Goal: Information Seeking & Learning: Learn about a topic

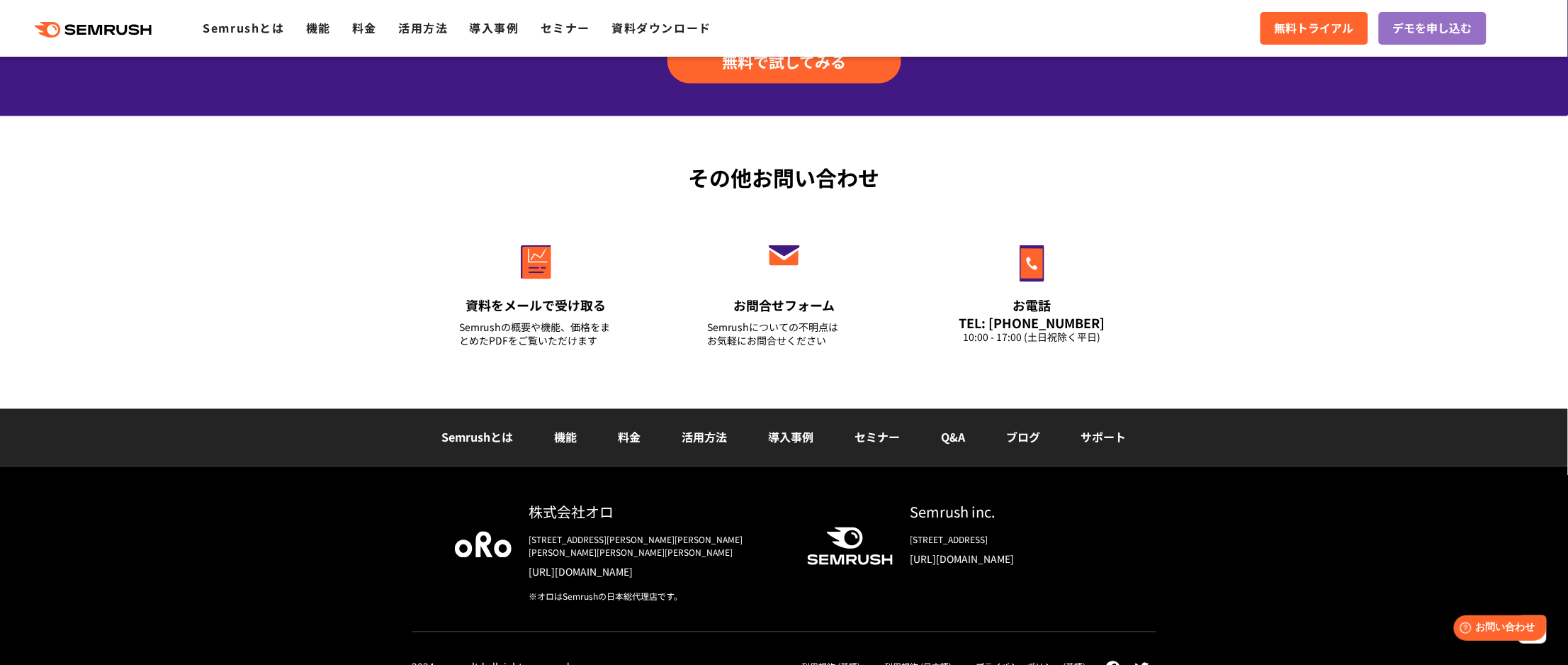
scroll to position [4943, 0]
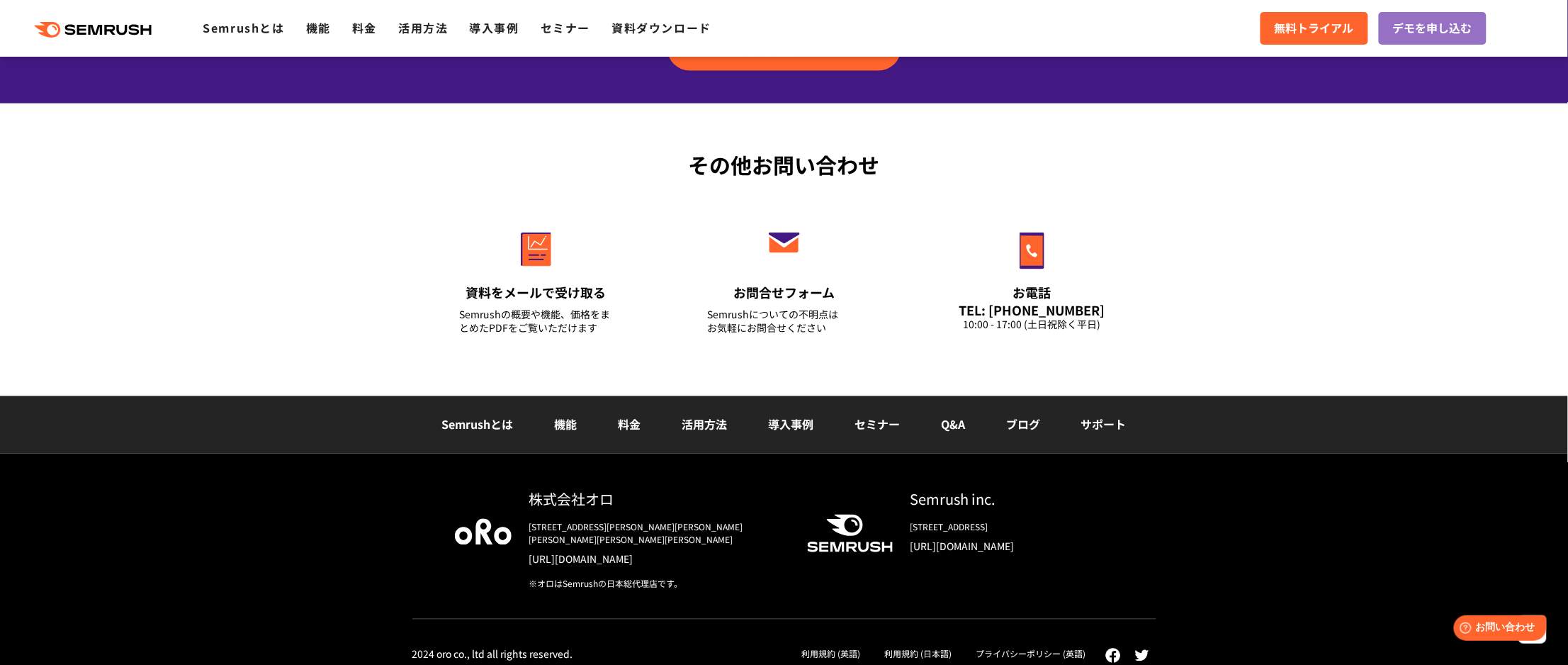
click at [1019, 424] on link "ブログ" at bounding box center [1023, 425] width 34 height 17
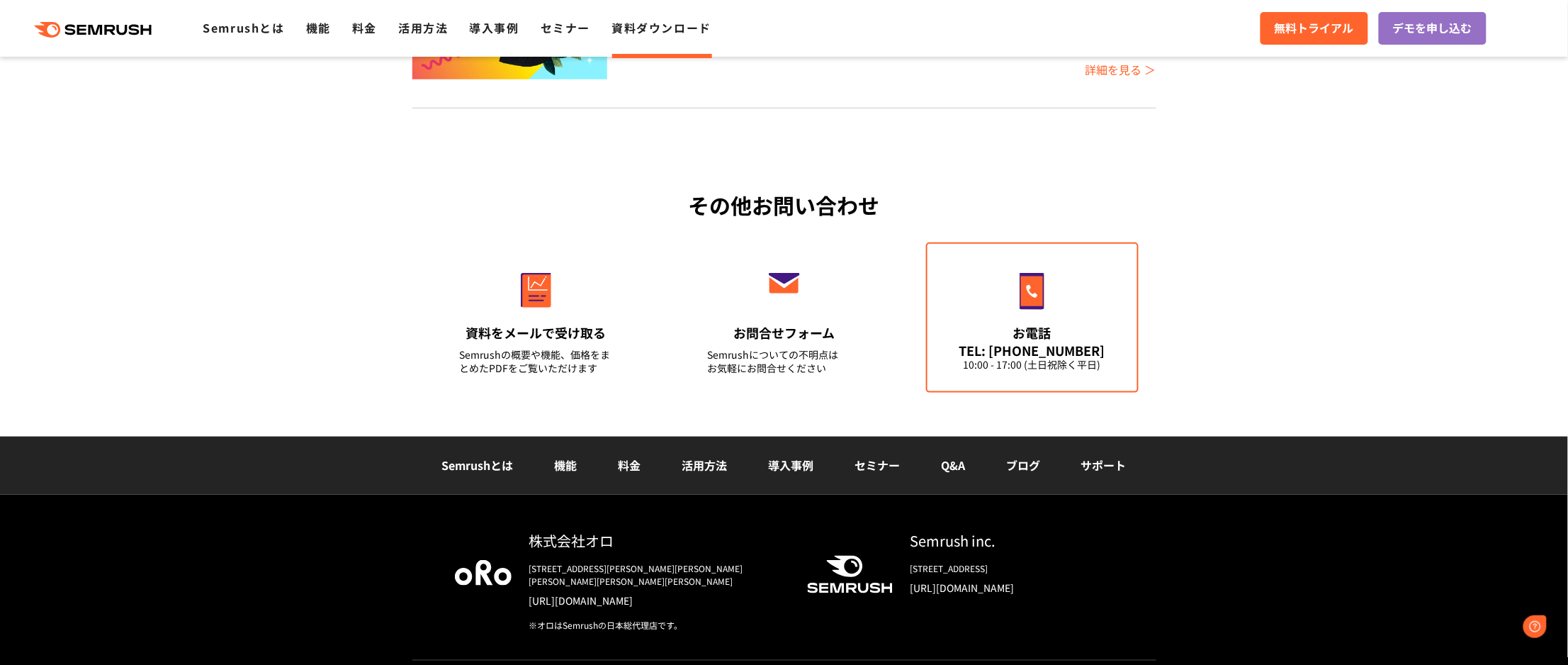
scroll to position [425, 0]
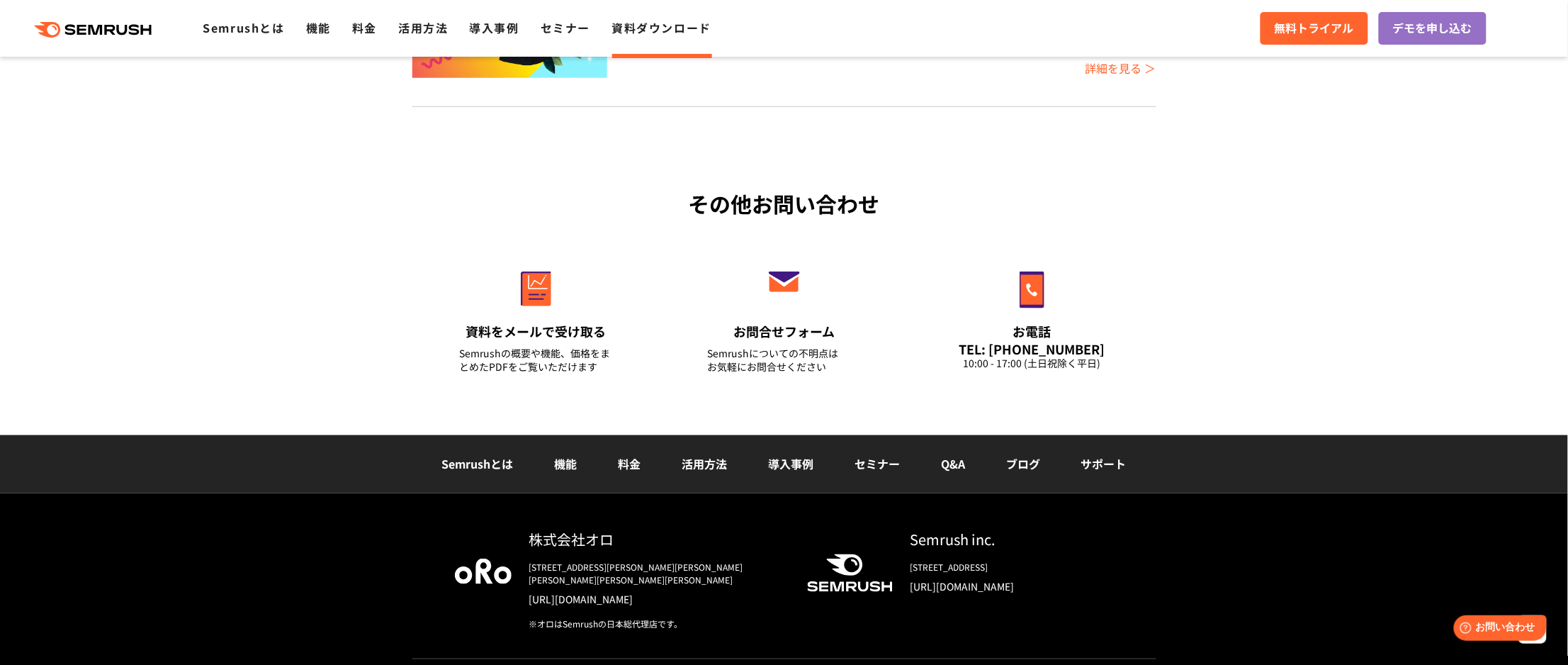
click at [1033, 460] on link "ブログ" at bounding box center [1023, 464] width 34 height 17
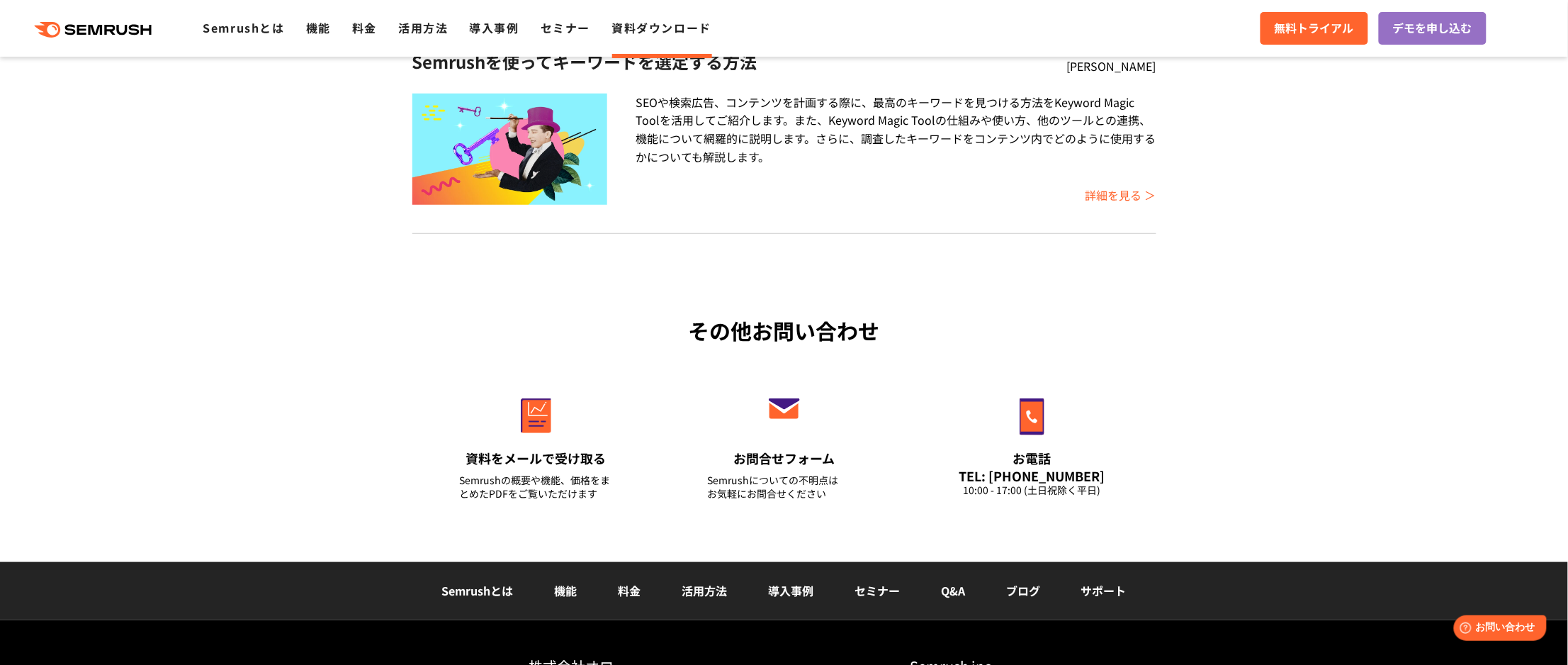
scroll to position [464, 0]
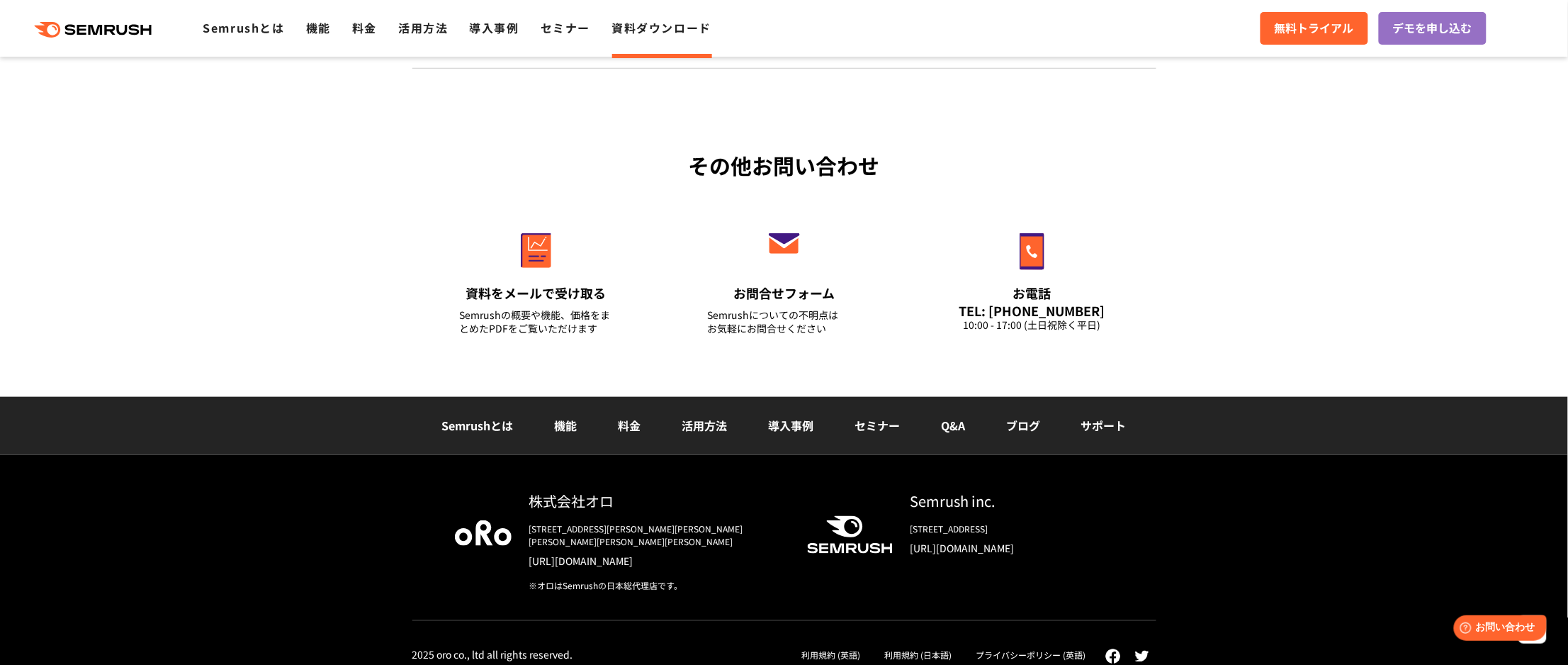
click at [472, 418] on link "Semrushとは" at bounding box center [477, 425] width 72 height 17
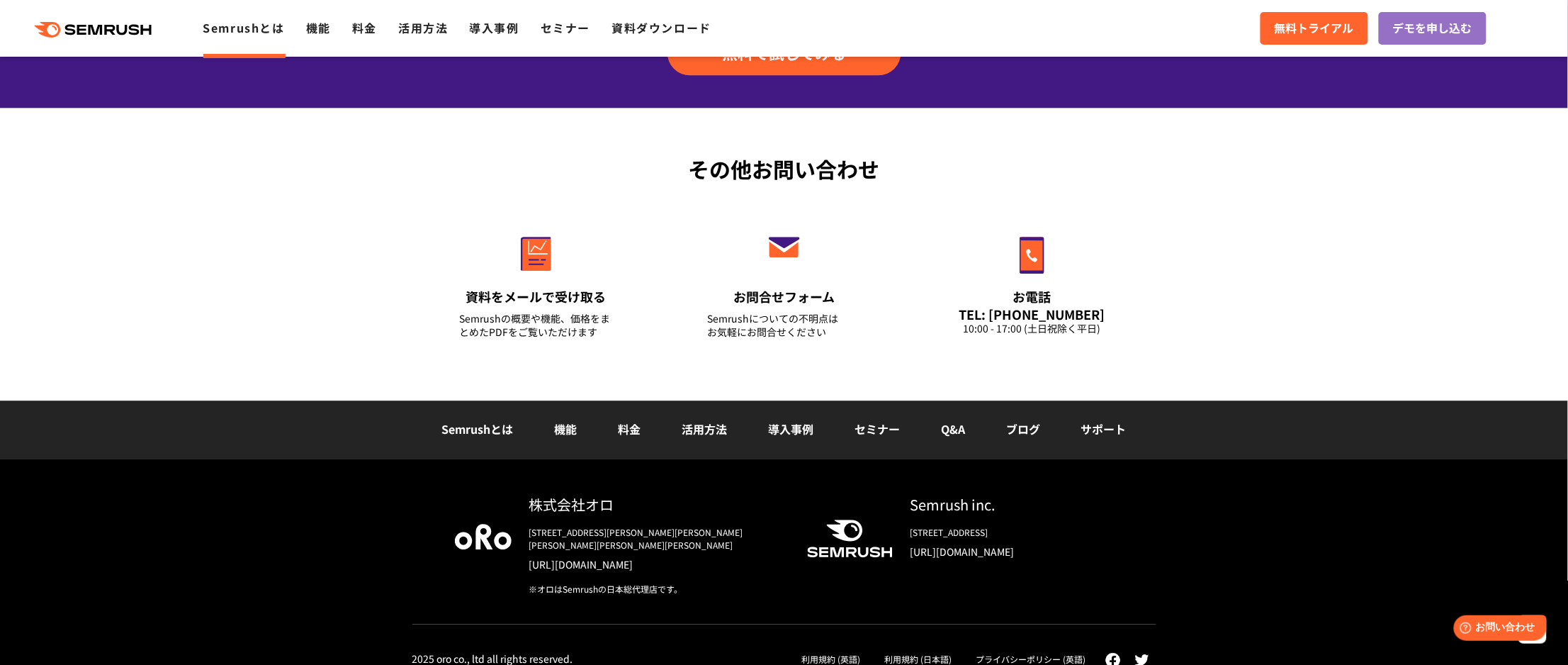
click at [135, 24] on icon at bounding box center [136, 30] width 11 height 11
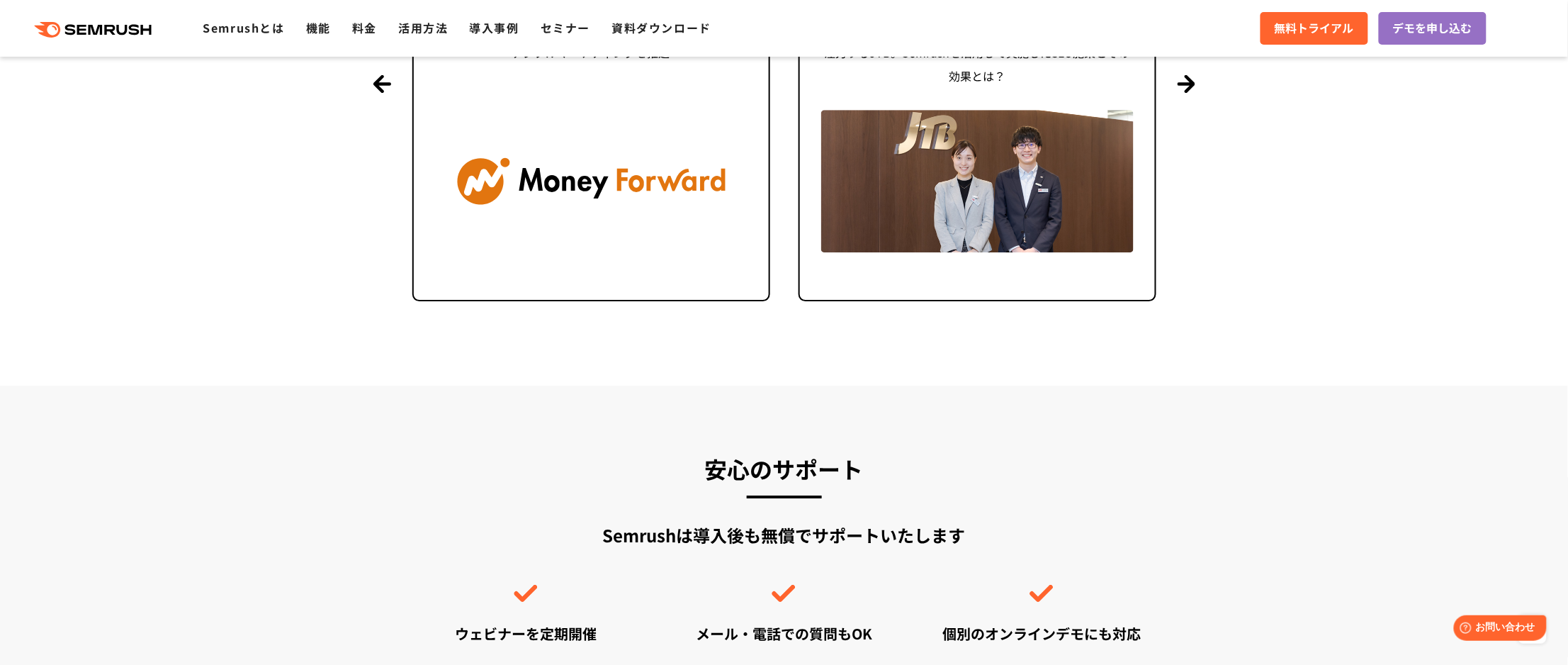
scroll to position [3666, 0]
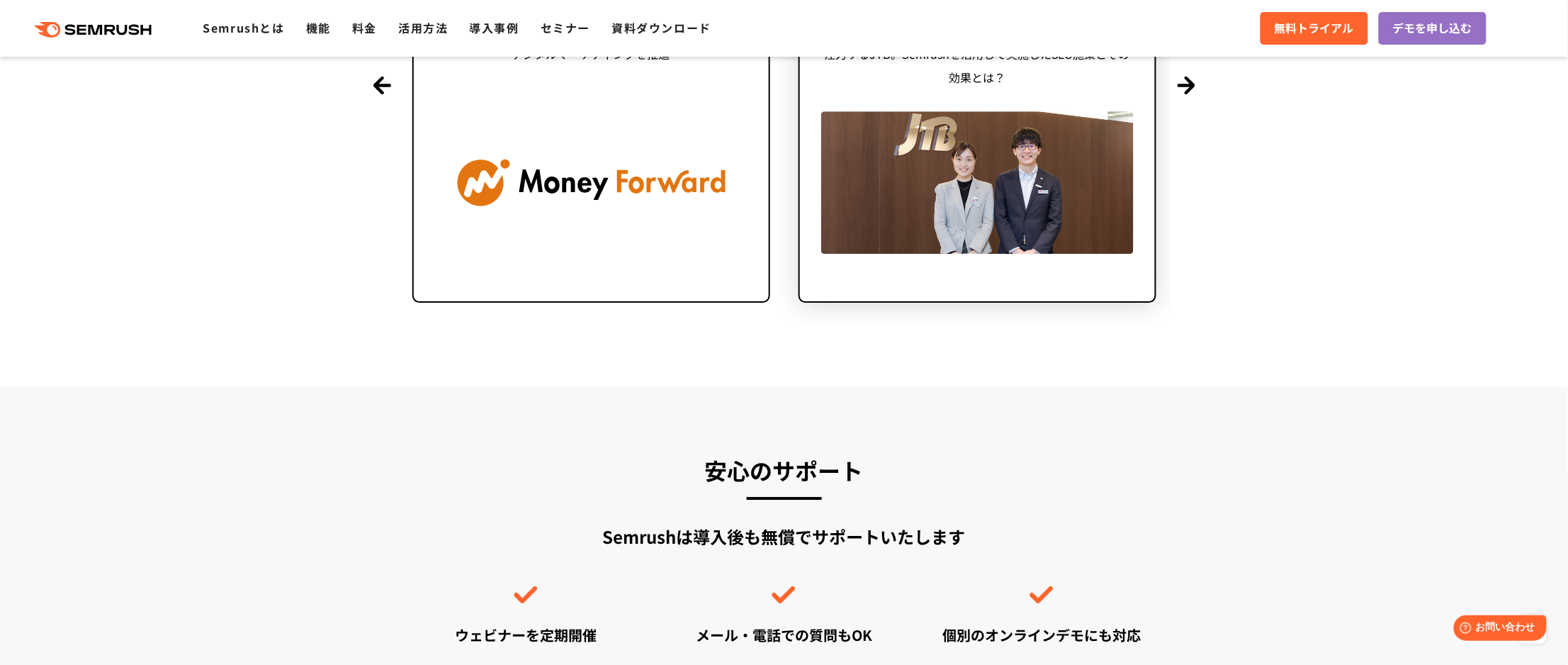
click at [991, 165] on img at bounding box center [977, 182] width 313 height 142
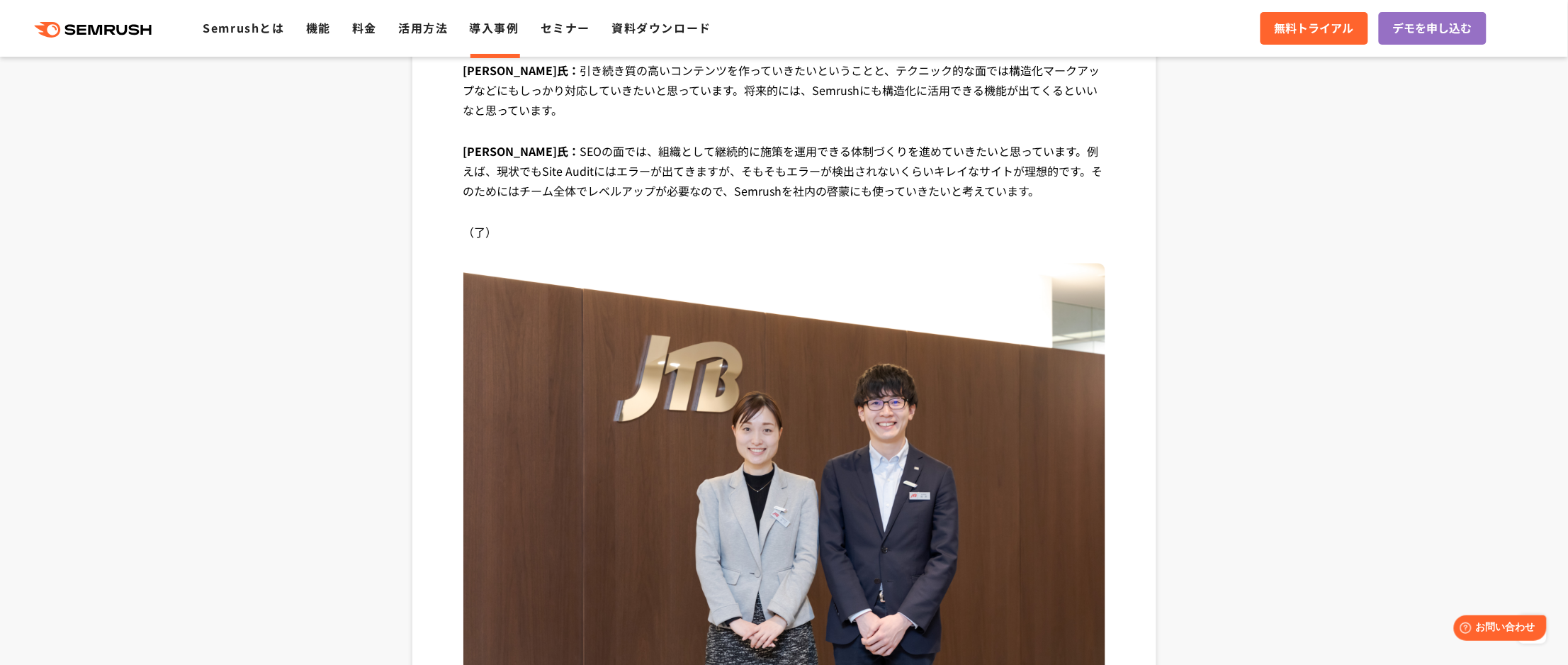
scroll to position [5530, 0]
